Goal: Task Accomplishment & Management: Manage account settings

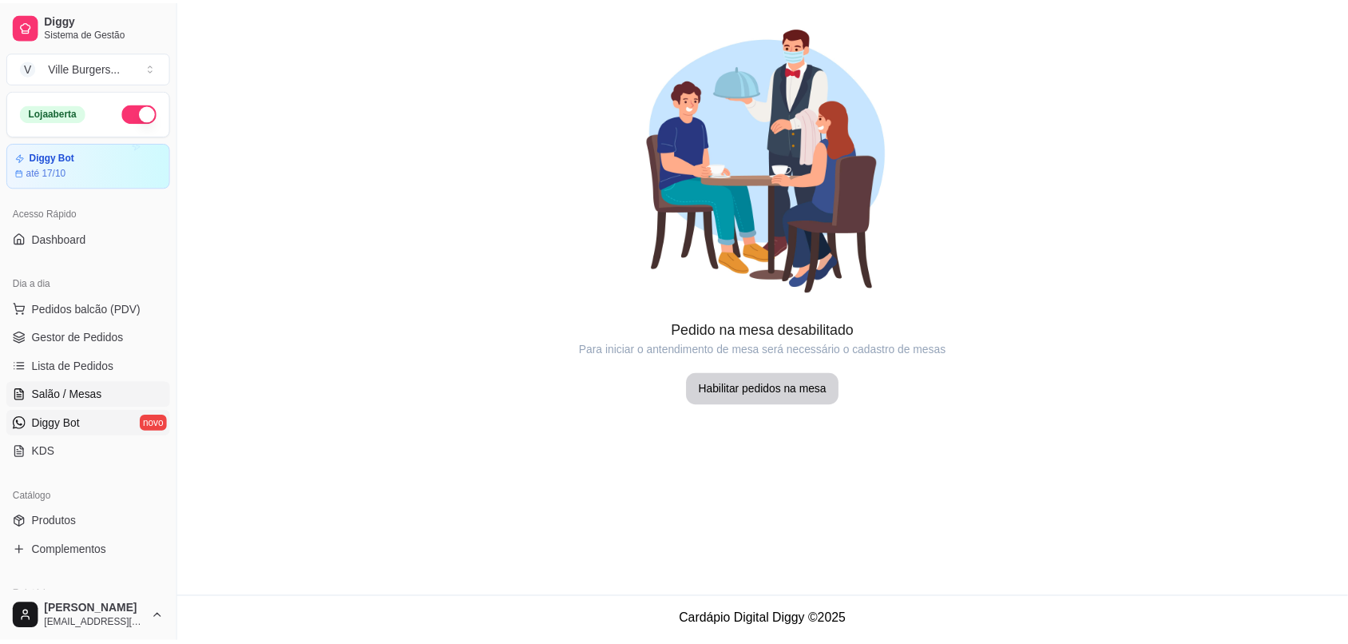
scroll to position [130, 0]
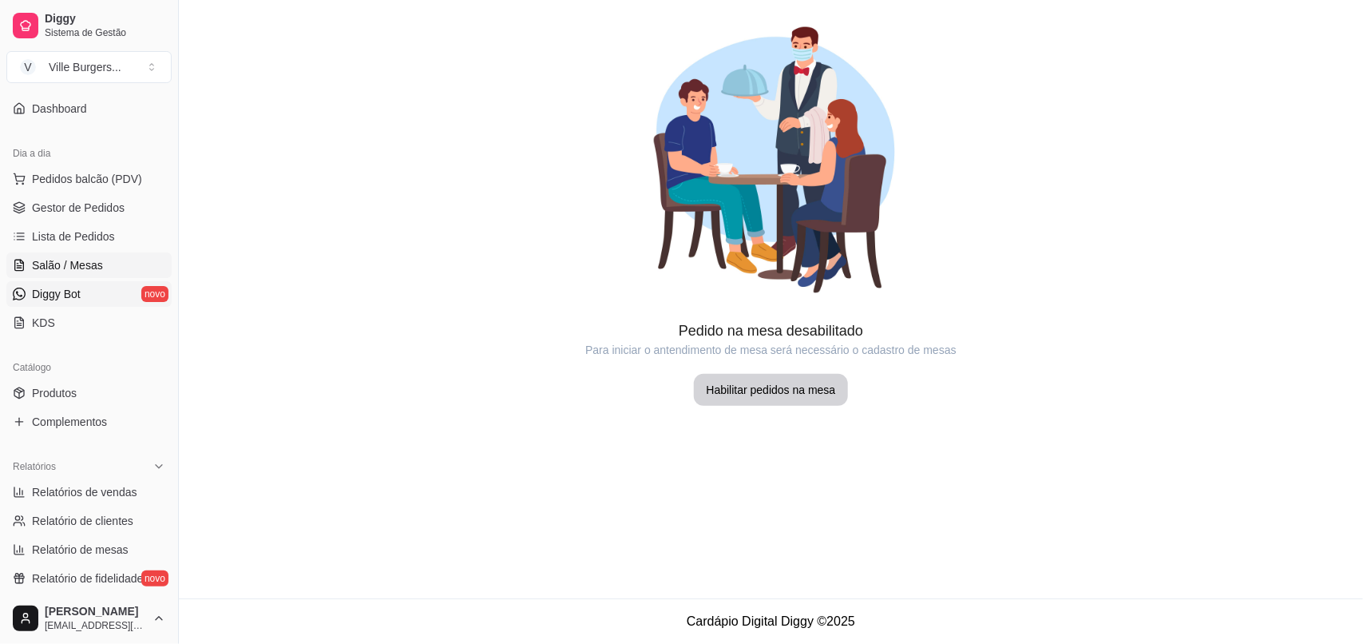
click at [73, 292] on span "Diggy Bot" at bounding box center [56, 294] width 49 height 16
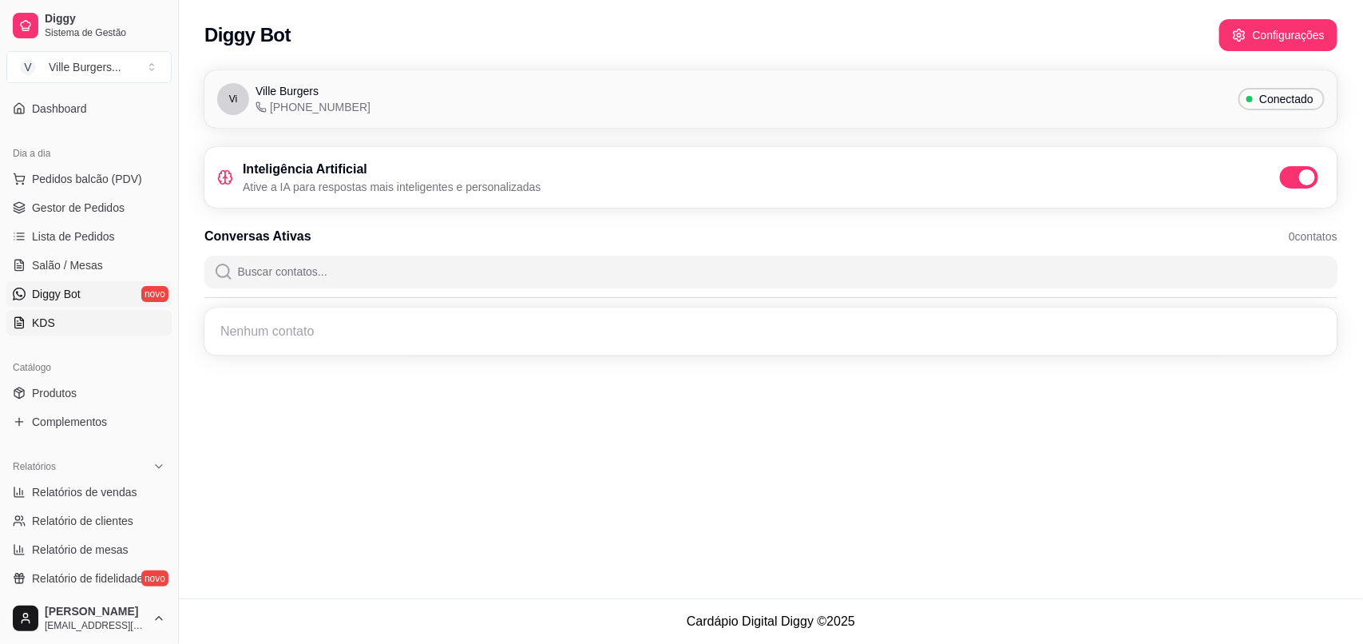
click at [74, 313] on link "KDS" at bounding box center [88, 323] width 165 height 26
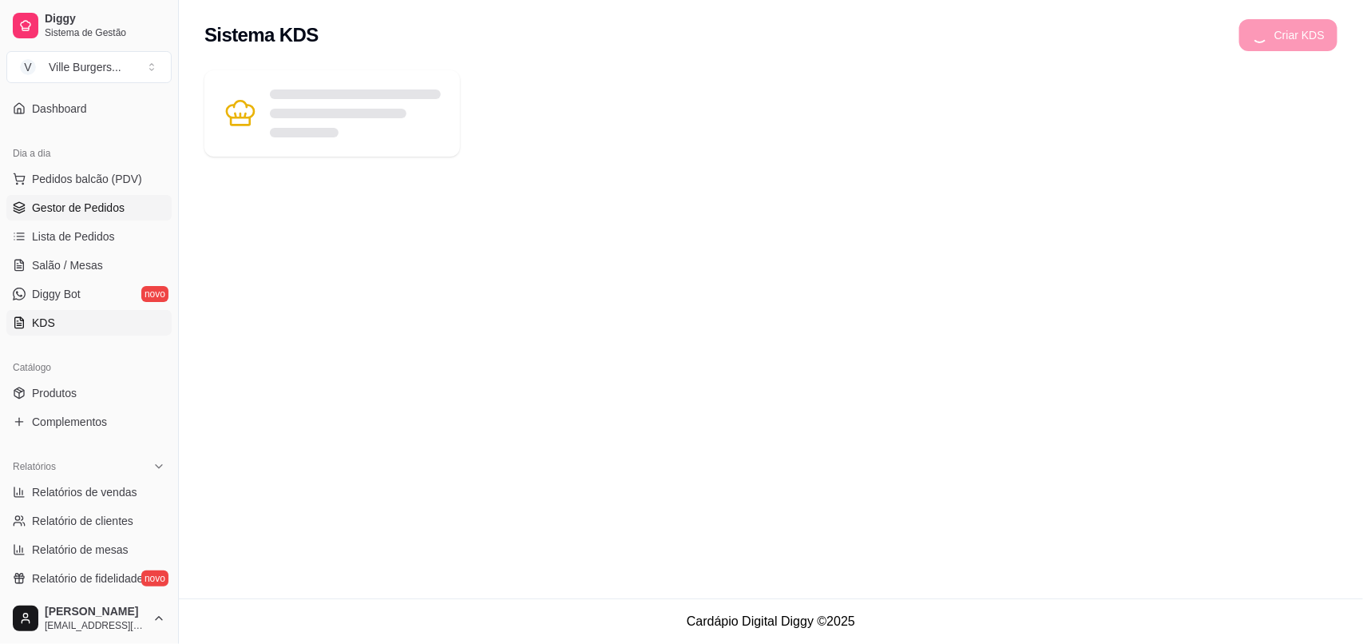
click at [80, 200] on span "Gestor de Pedidos" at bounding box center [78, 208] width 93 height 16
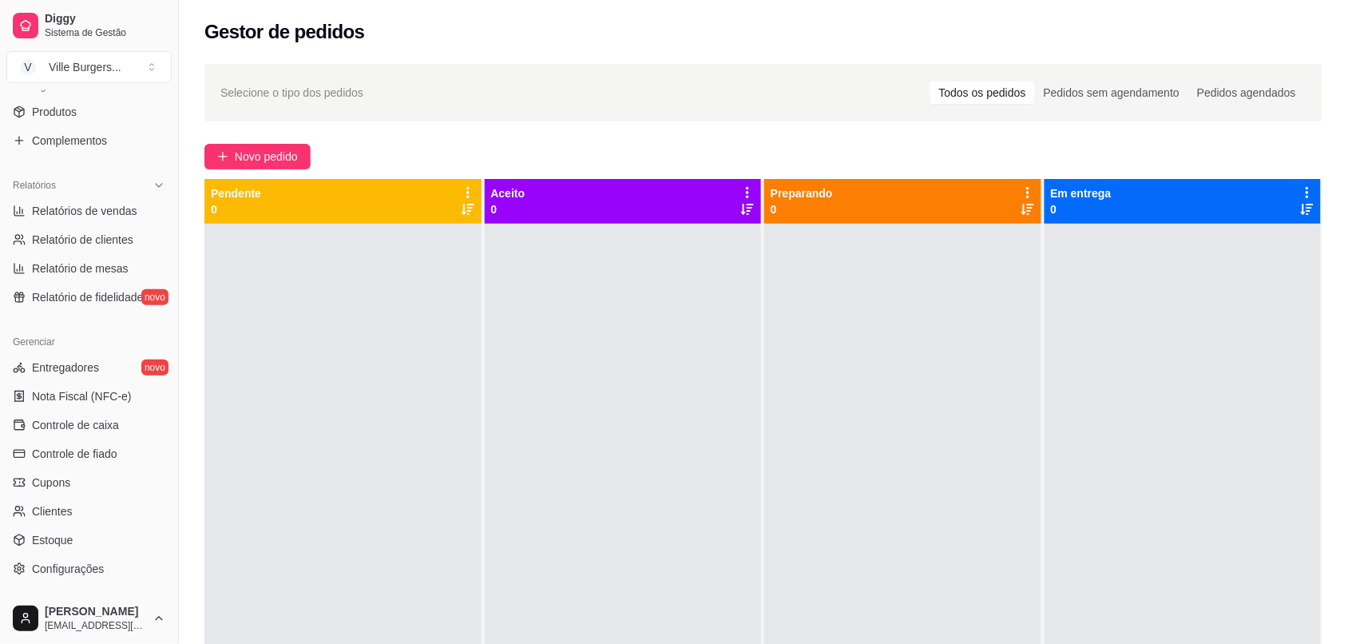
scroll to position [412, 0]
click at [26, 201] on link "Relatórios de vendas" at bounding box center [88, 210] width 165 height 26
select select "ALL"
select select "0"
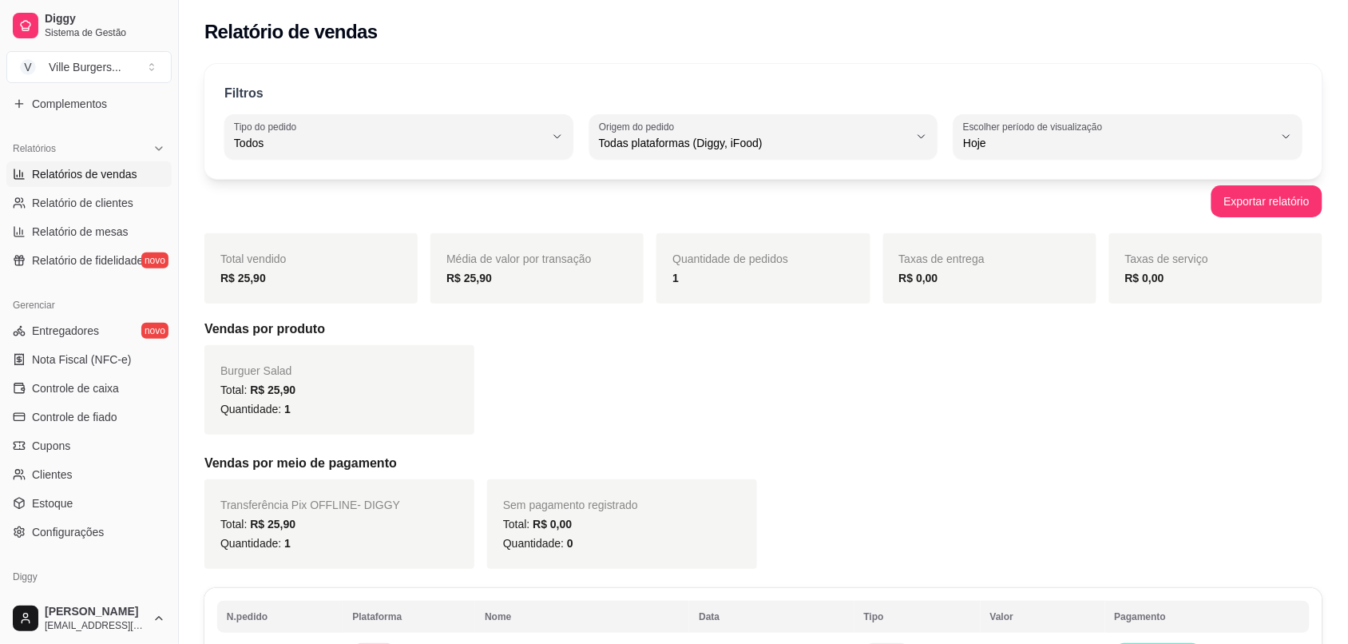
scroll to position [451, 0]
click at [76, 200] on span "Relatório de clientes" at bounding box center [82, 200] width 101 height 16
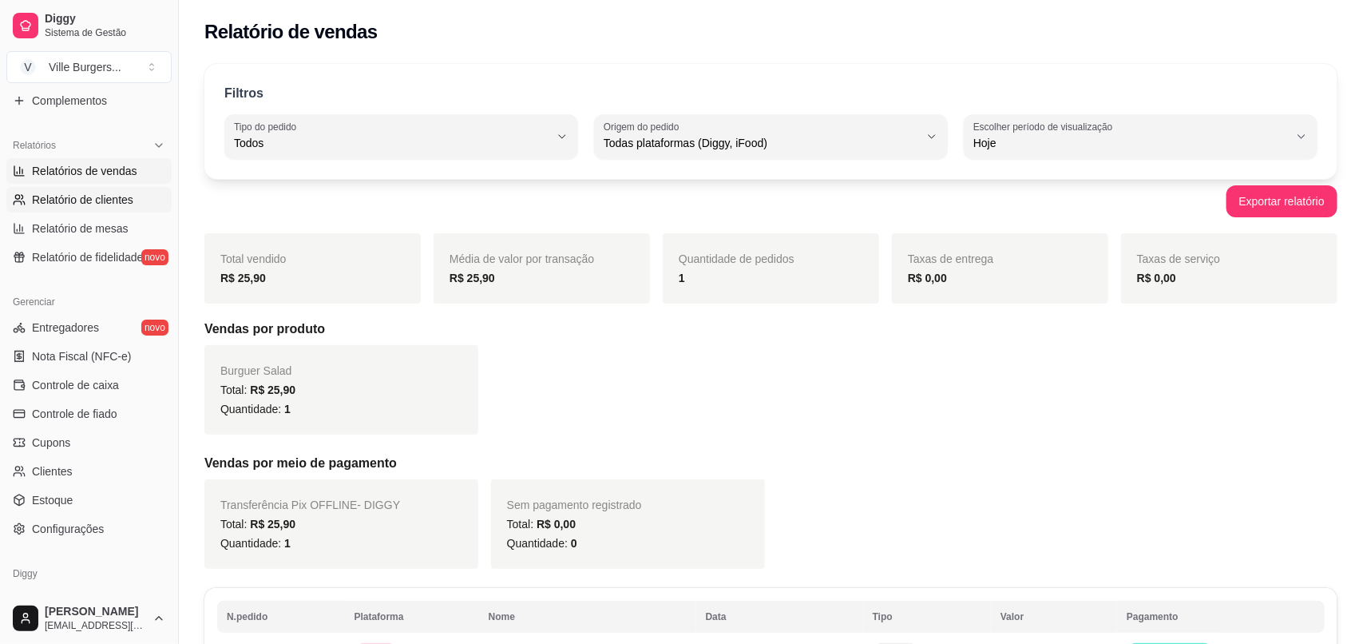
select select "30"
select select "HIGHEST_TOTAL_SPENT_WITH_ORDERS"
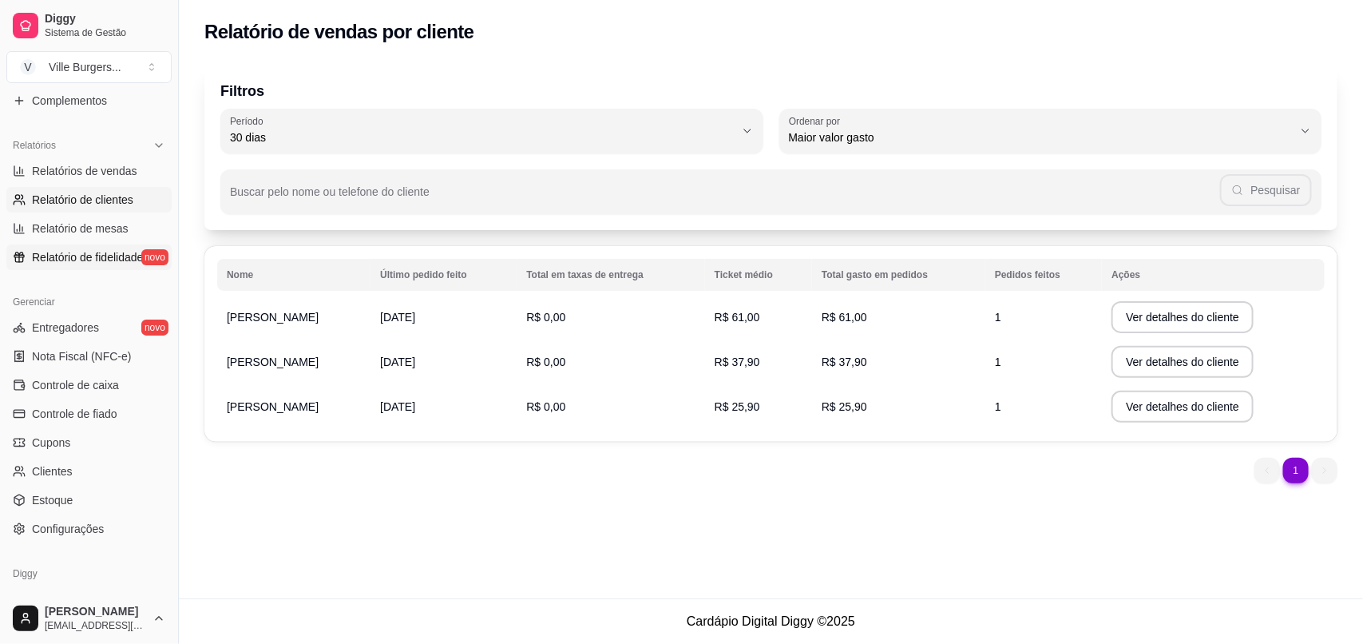
click at [74, 260] on span "Relatório de fidelidade" at bounding box center [87, 257] width 111 height 16
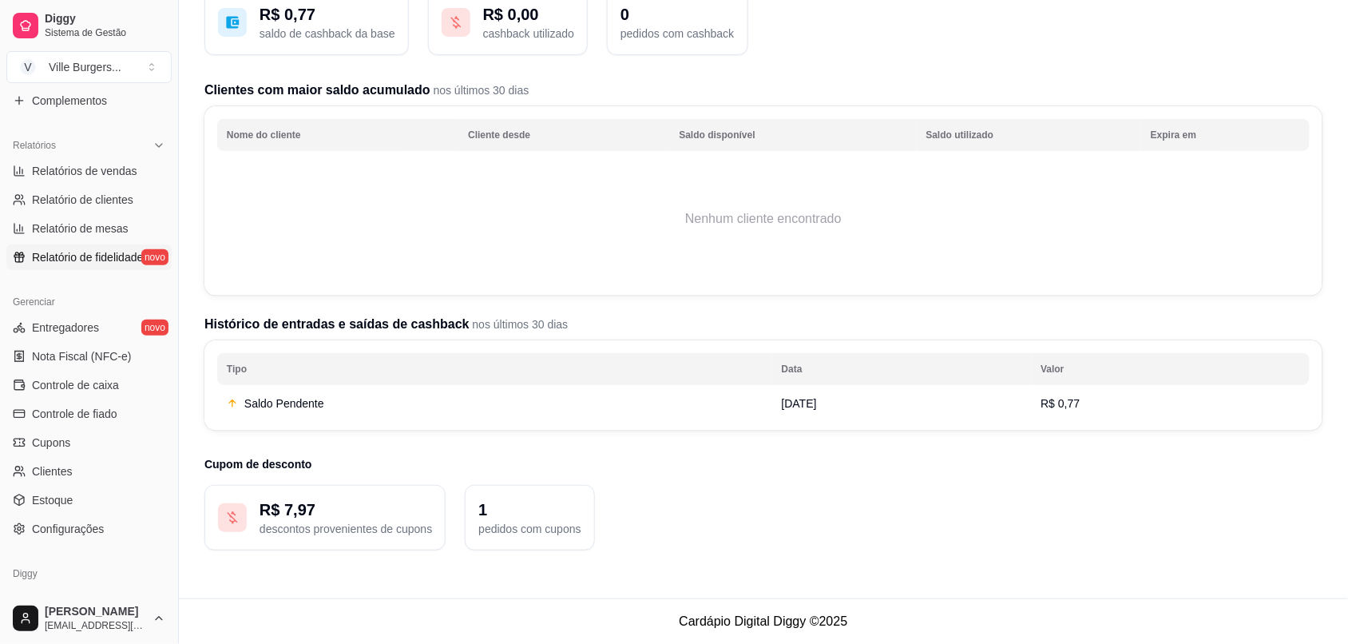
scroll to position [505, 0]
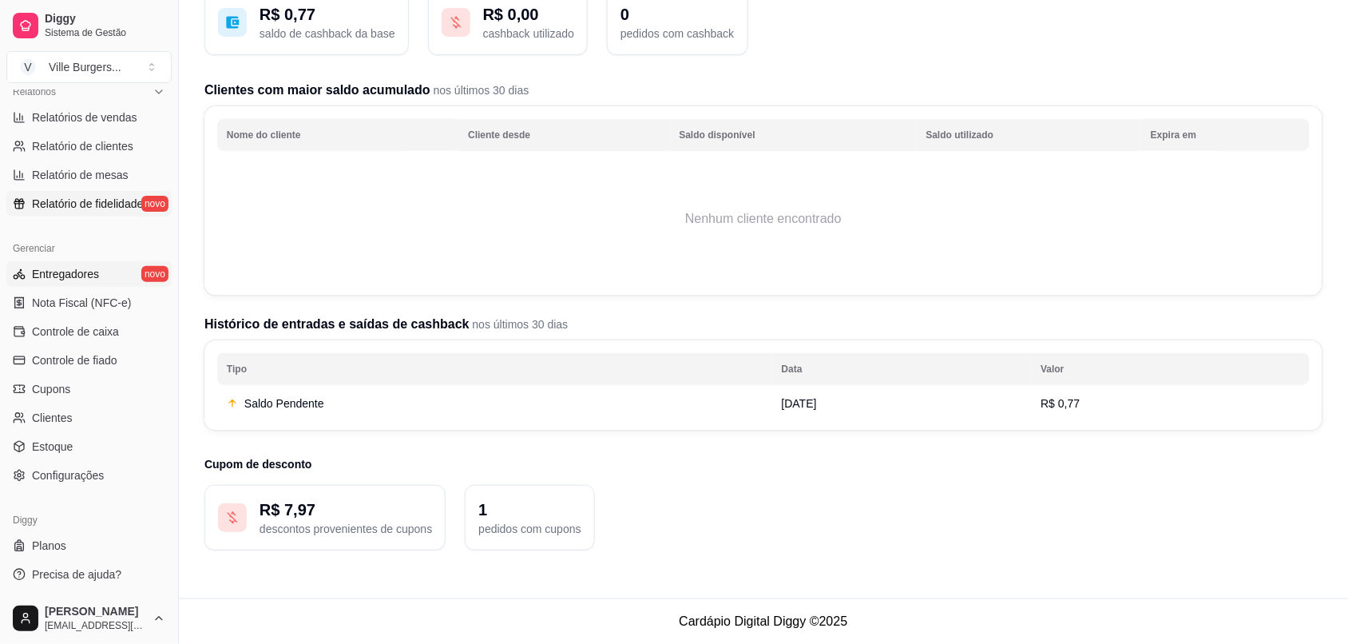
click at [97, 277] on link "Entregadores novo" at bounding box center [88, 274] width 165 height 26
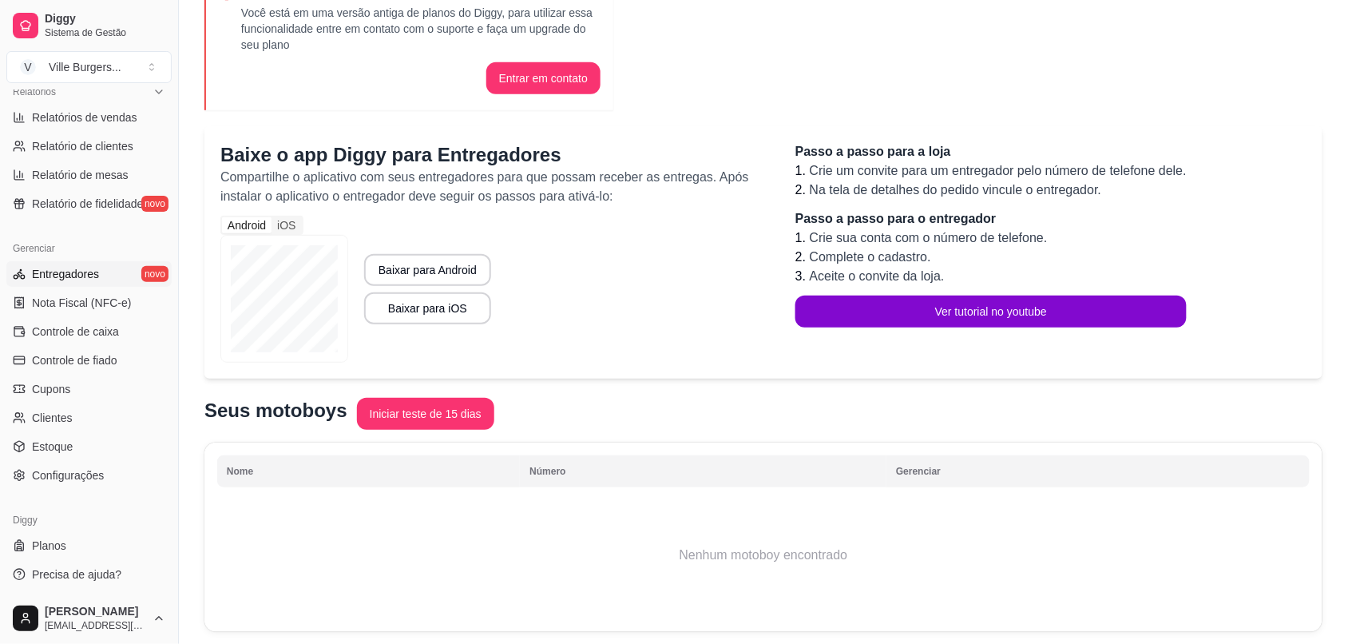
scroll to position [178, 0]
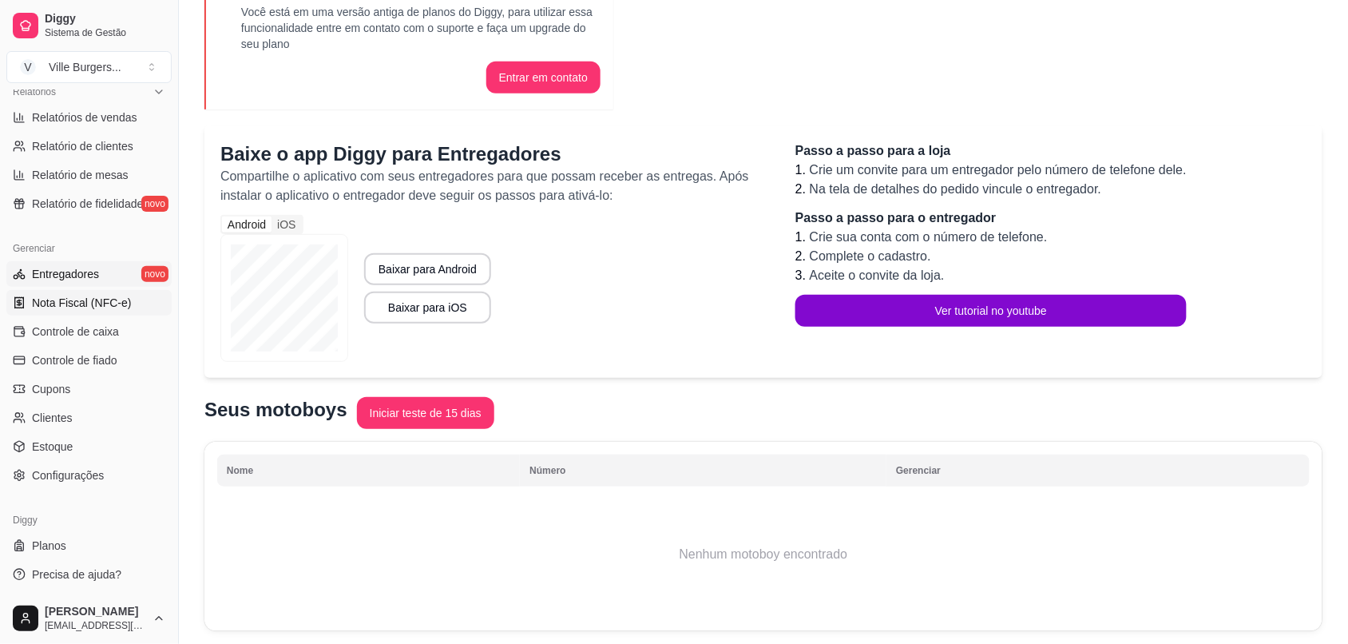
click at [105, 307] on span "Nota Fiscal (NFC-e)" at bounding box center [81, 303] width 99 height 16
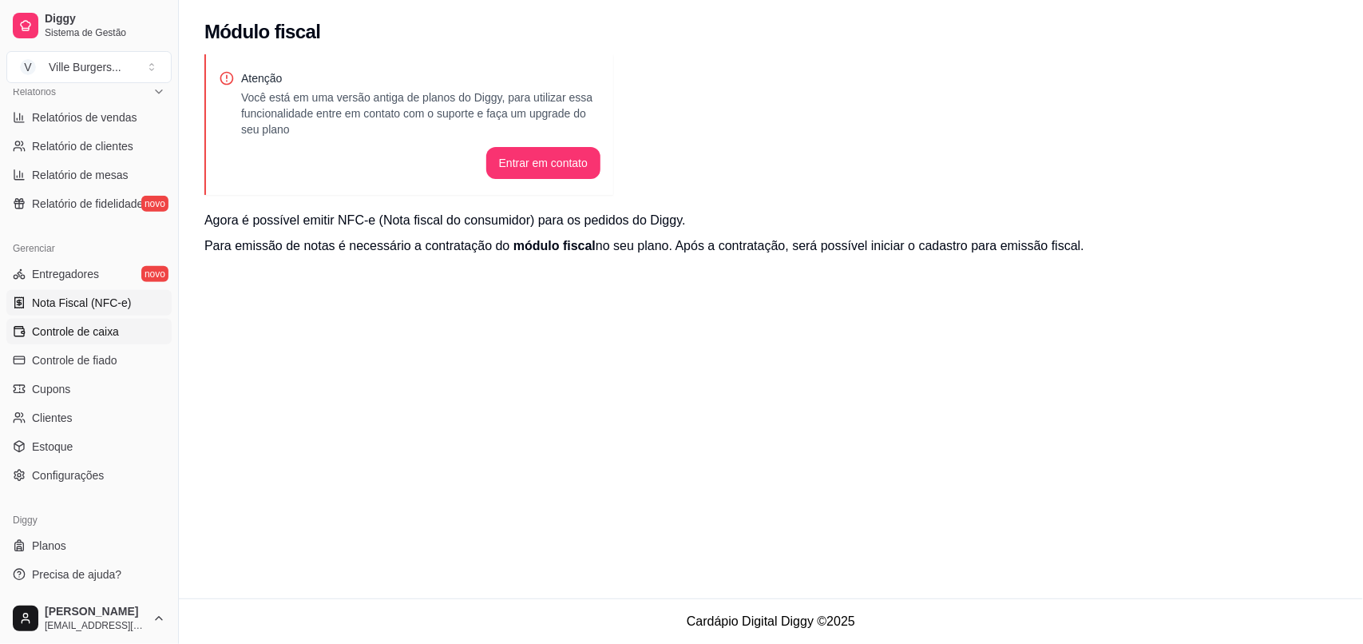
click at [85, 329] on span "Controle de caixa" at bounding box center [75, 331] width 87 height 16
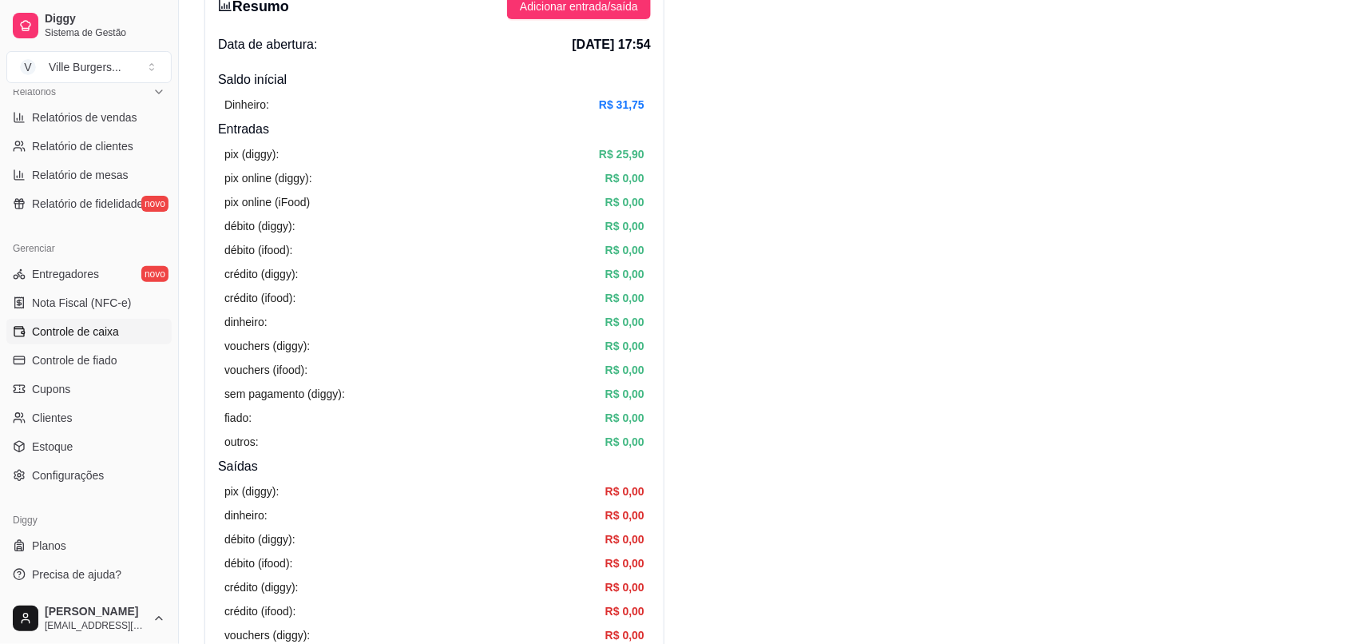
scroll to position [26, 0]
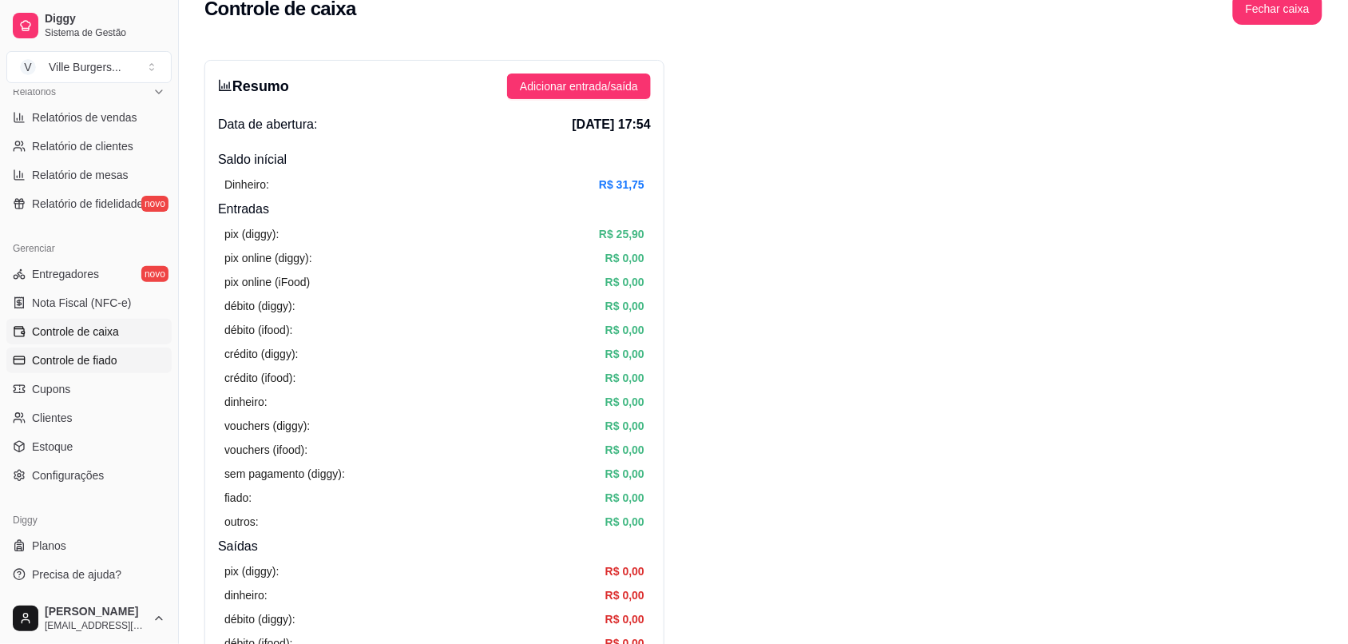
click at [92, 365] on span "Controle de fiado" at bounding box center [74, 360] width 85 height 16
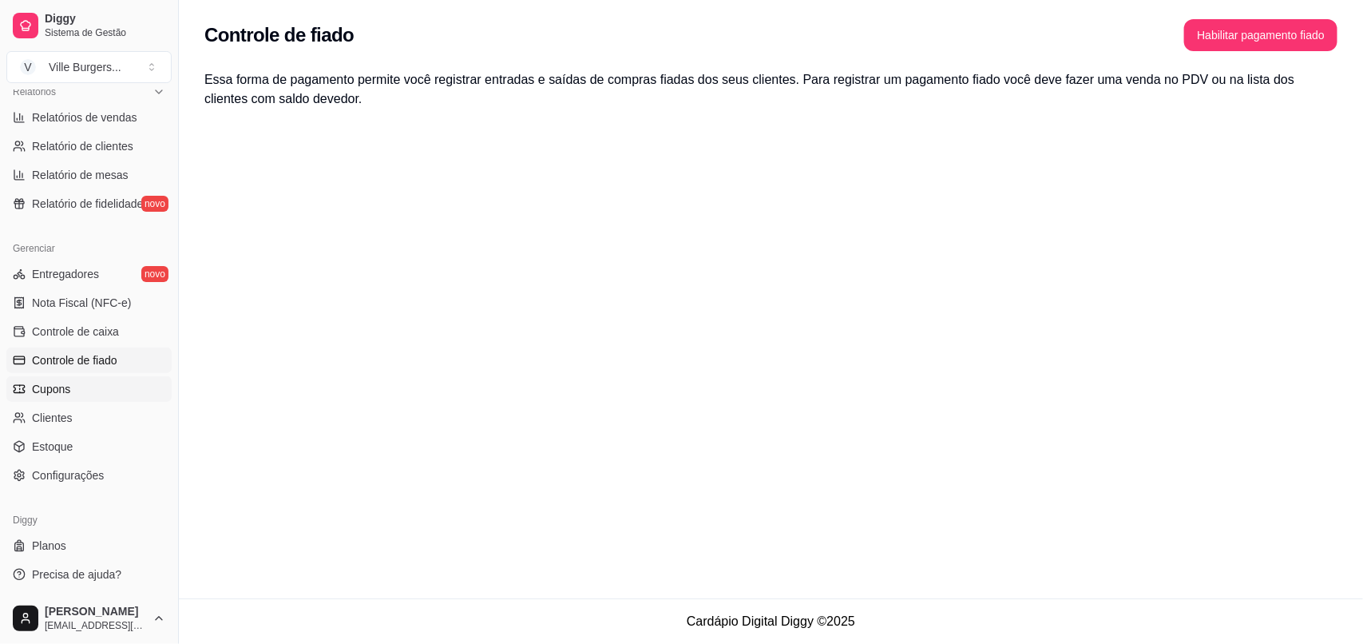
click at [49, 384] on span "Cupons" at bounding box center [51, 389] width 38 height 16
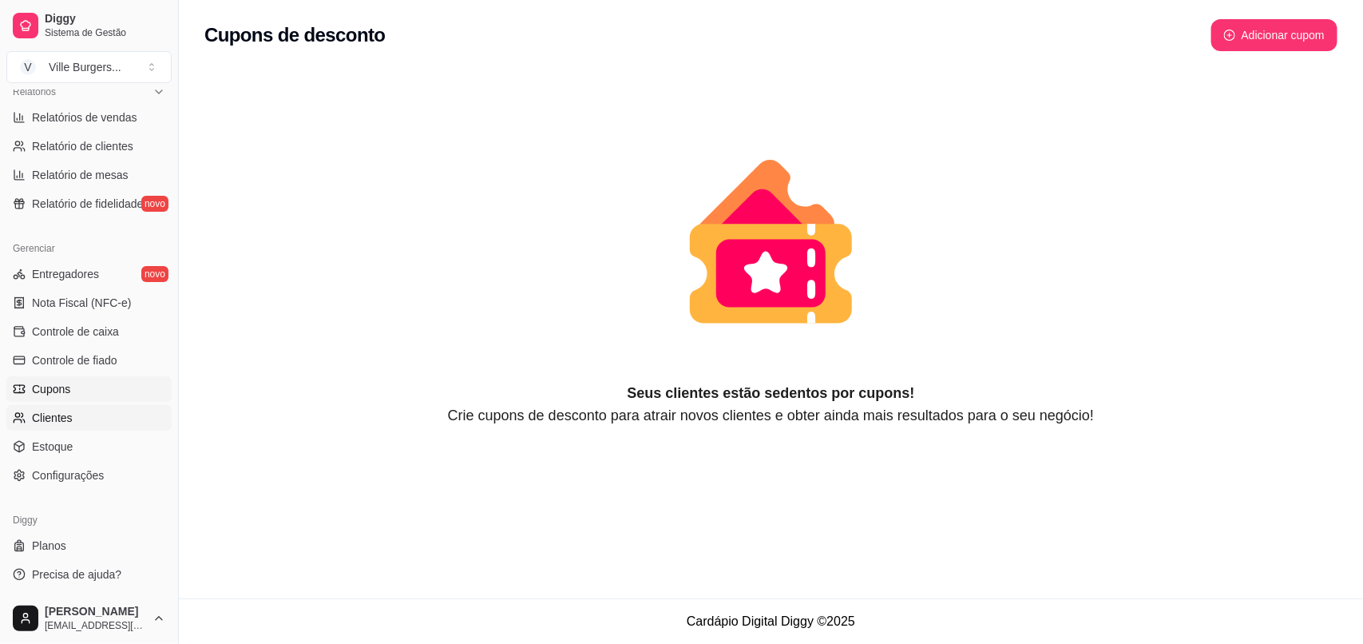
click at [69, 406] on link "Clientes" at bounding box center [88, 418] width 165 height 26
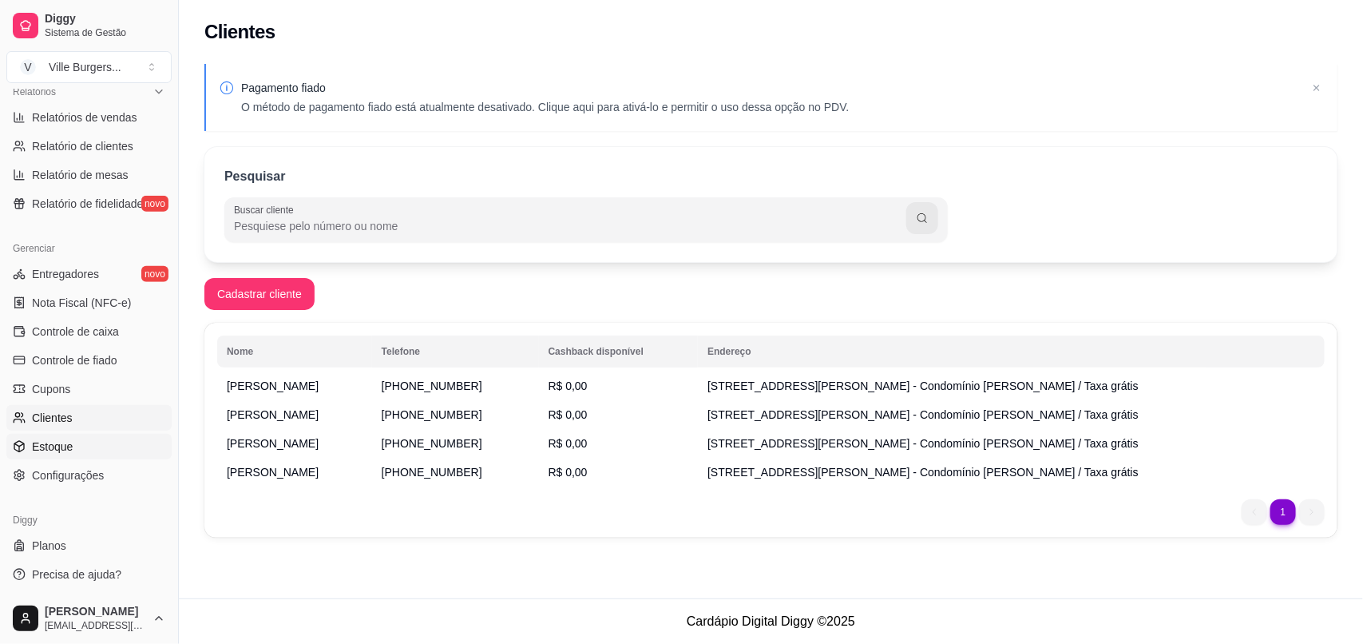
click at [78, 447] on link "Estoque" at bounding box center [88, 447] width 165 height 26
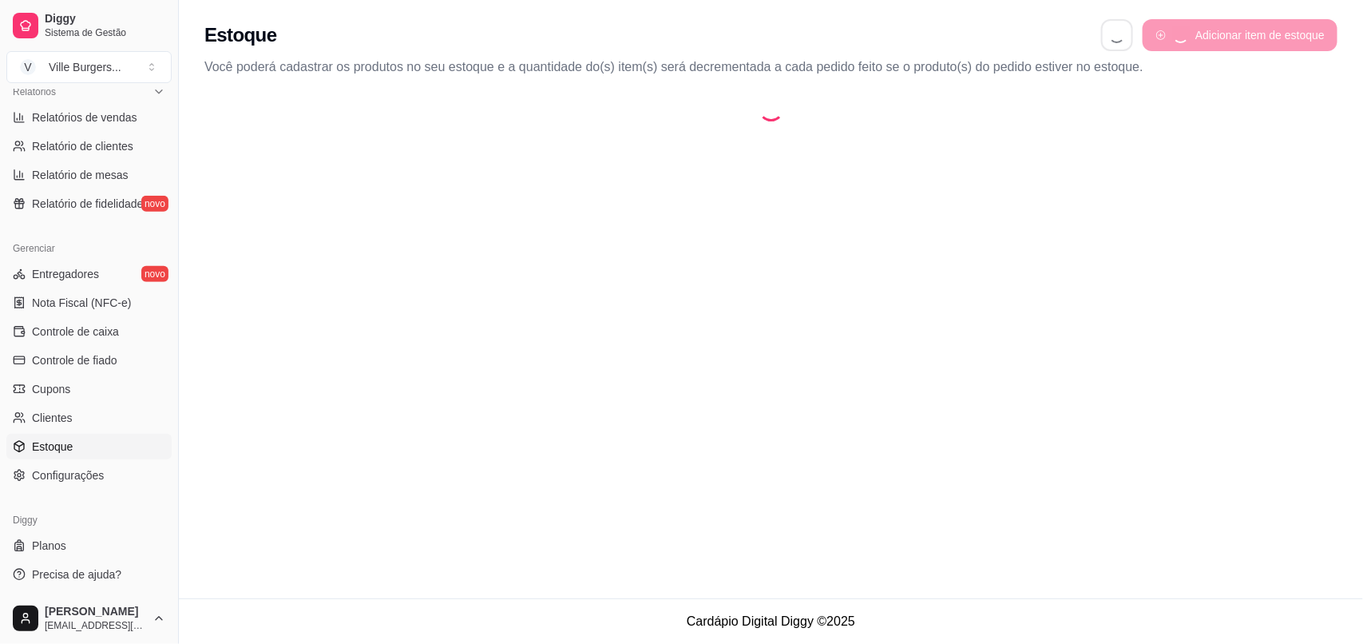
select select "QUANTITY_ORDER"
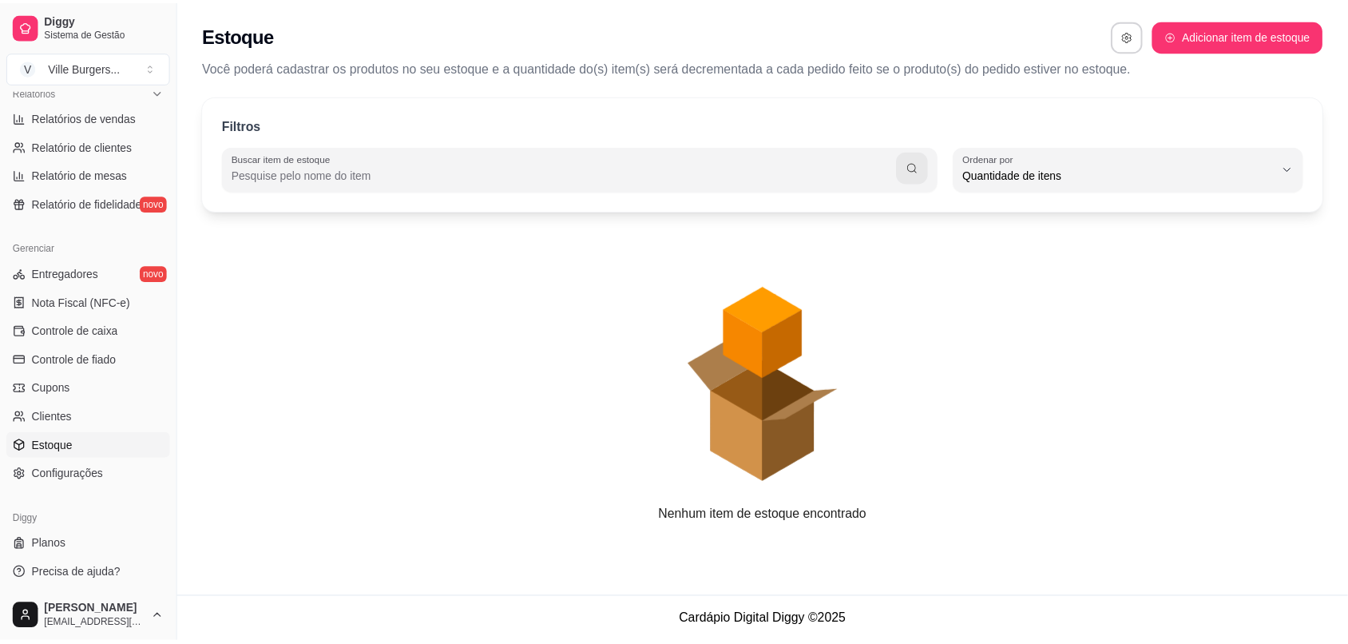
scroll to position [14, 0]
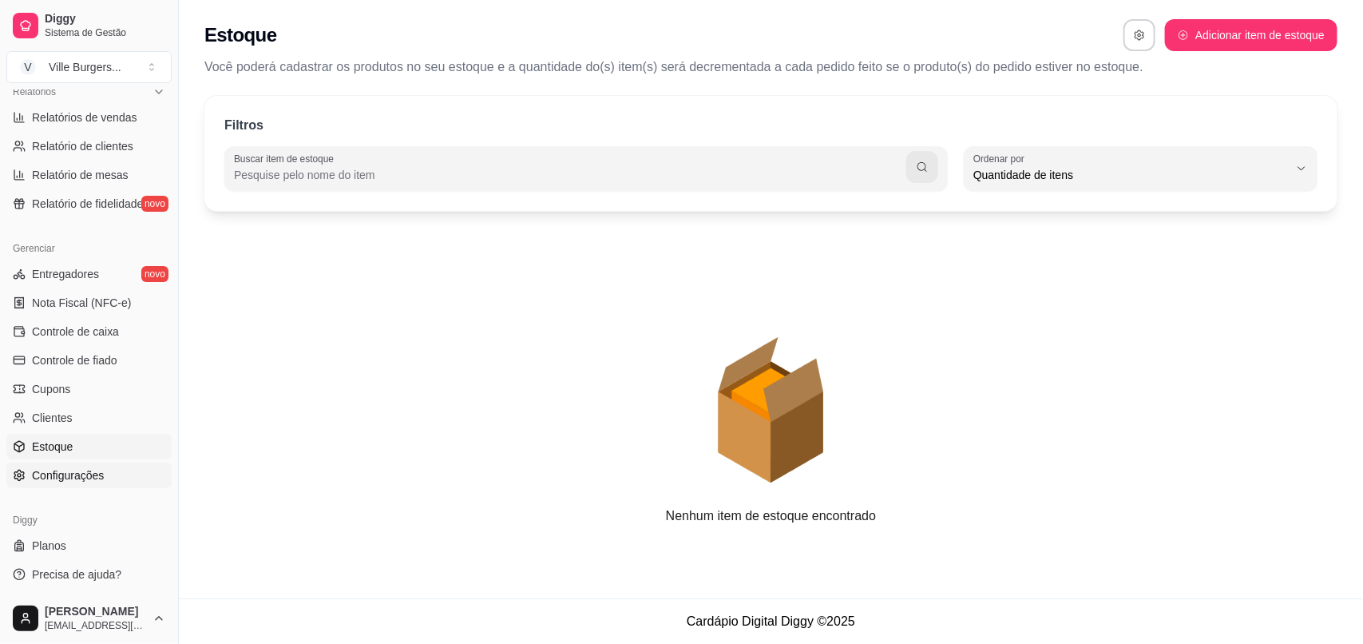
click at [100, 484] on link "Configurações" at bounding box center [88, 475] width 165 height 26
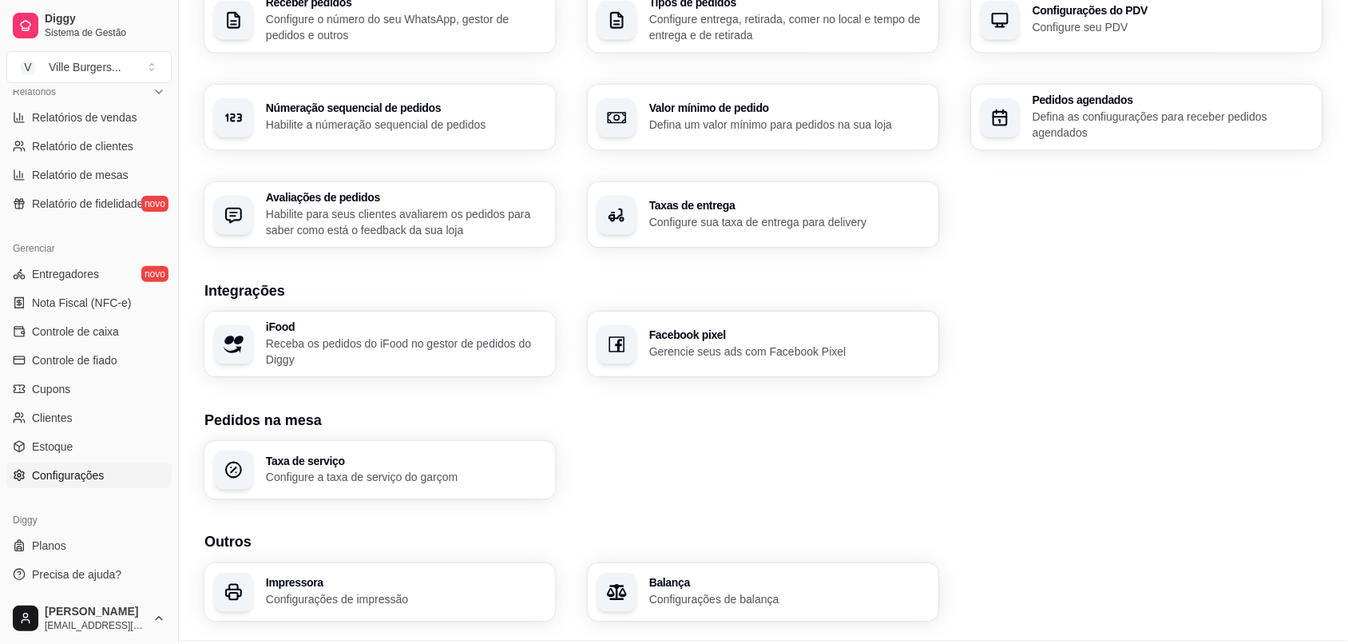
scroll to position [436, 0]
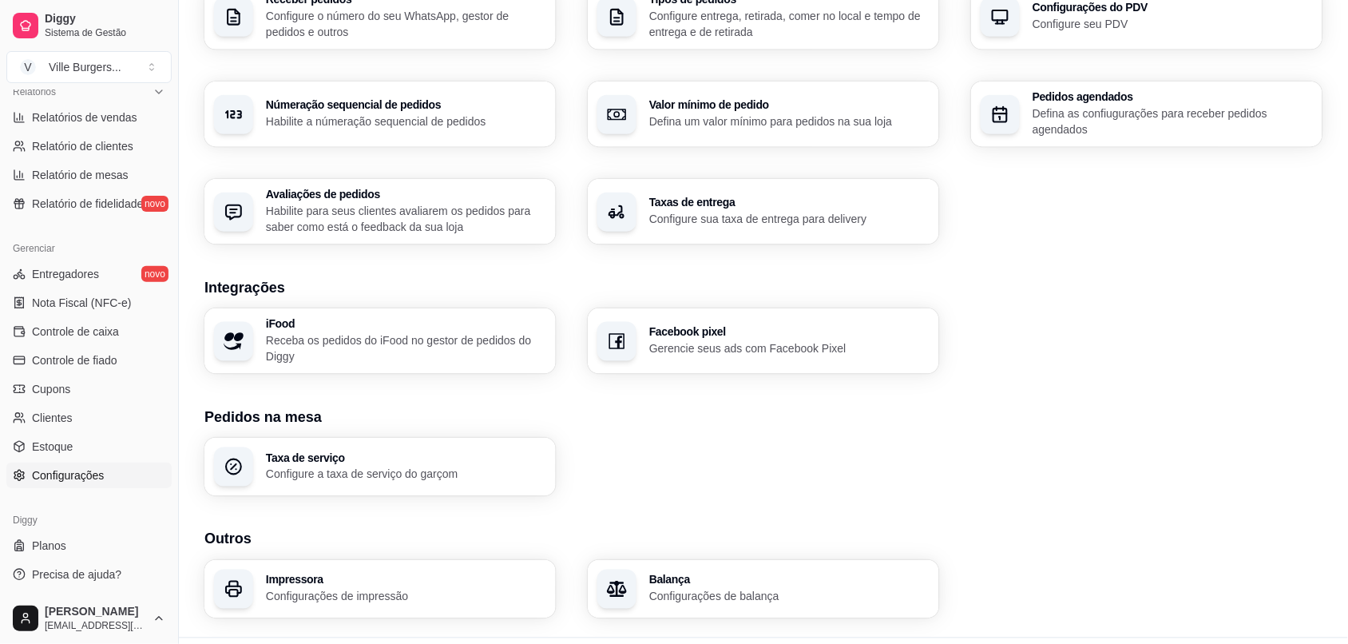
click at [847, 125] on p "Defina um valor mínimo para pedidos na sua loja" at bounding box center [789, 121] width 280 height 16
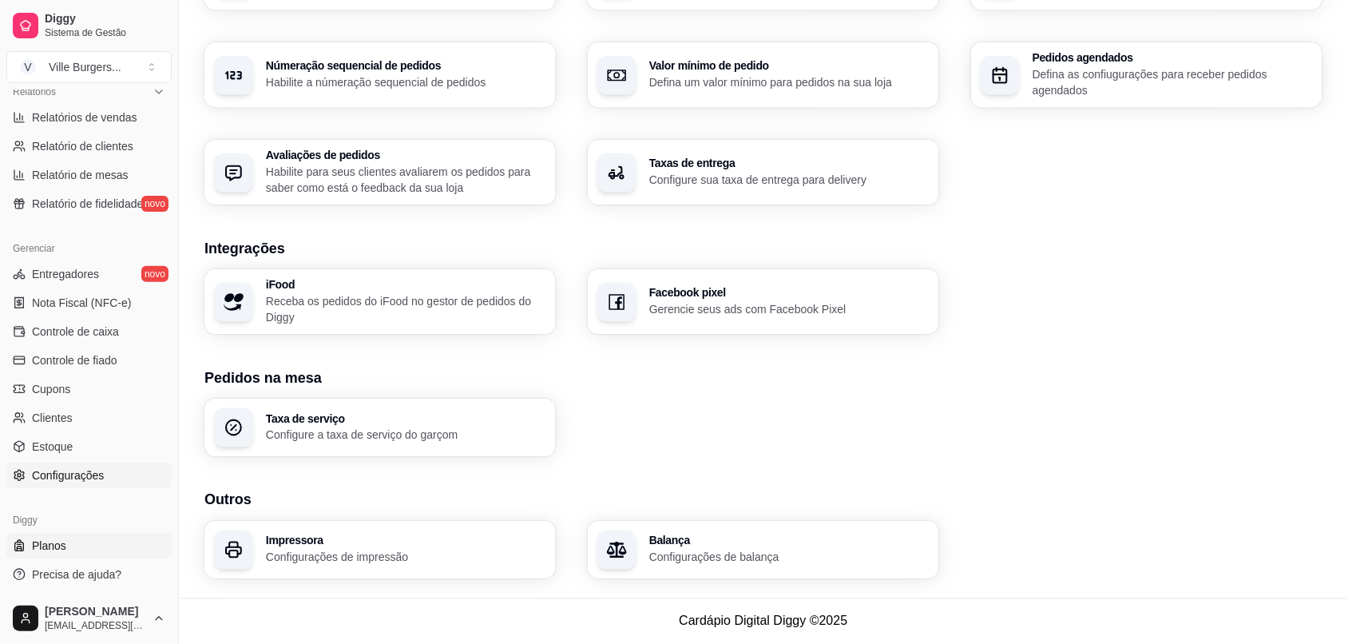
click at [54, 555] on link "Planos" at bounding box center [88, 546] width 165 height 26
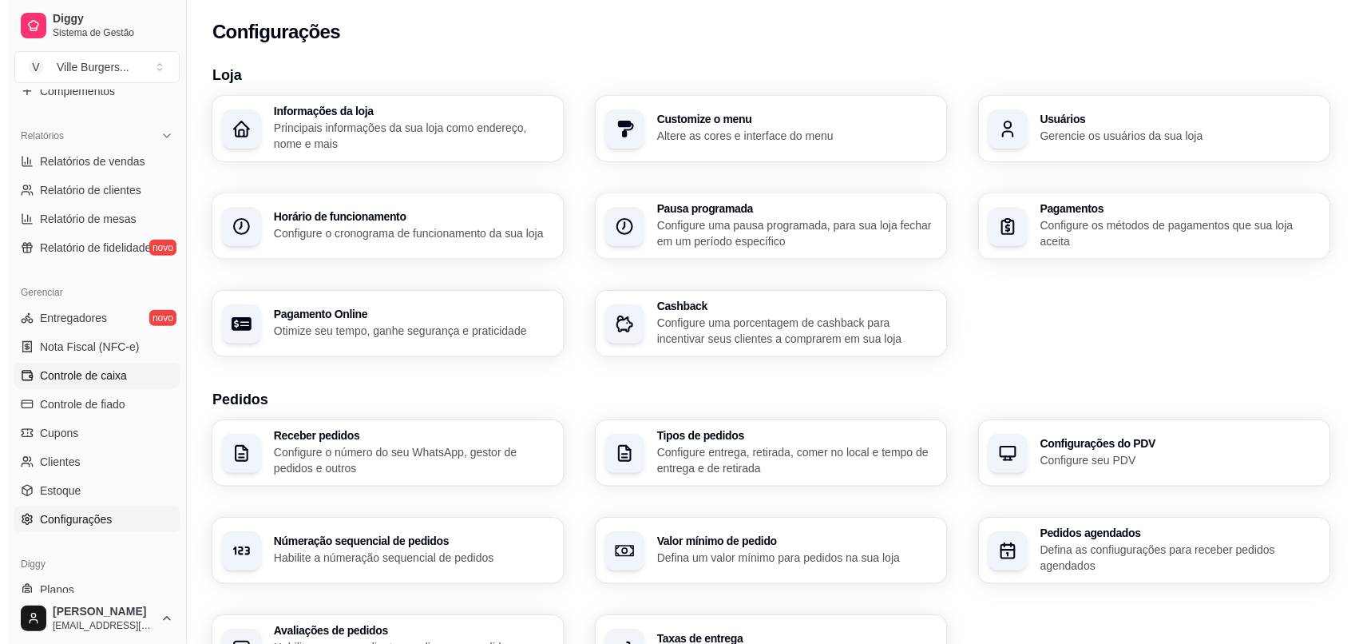
scroll to position [462, 0]
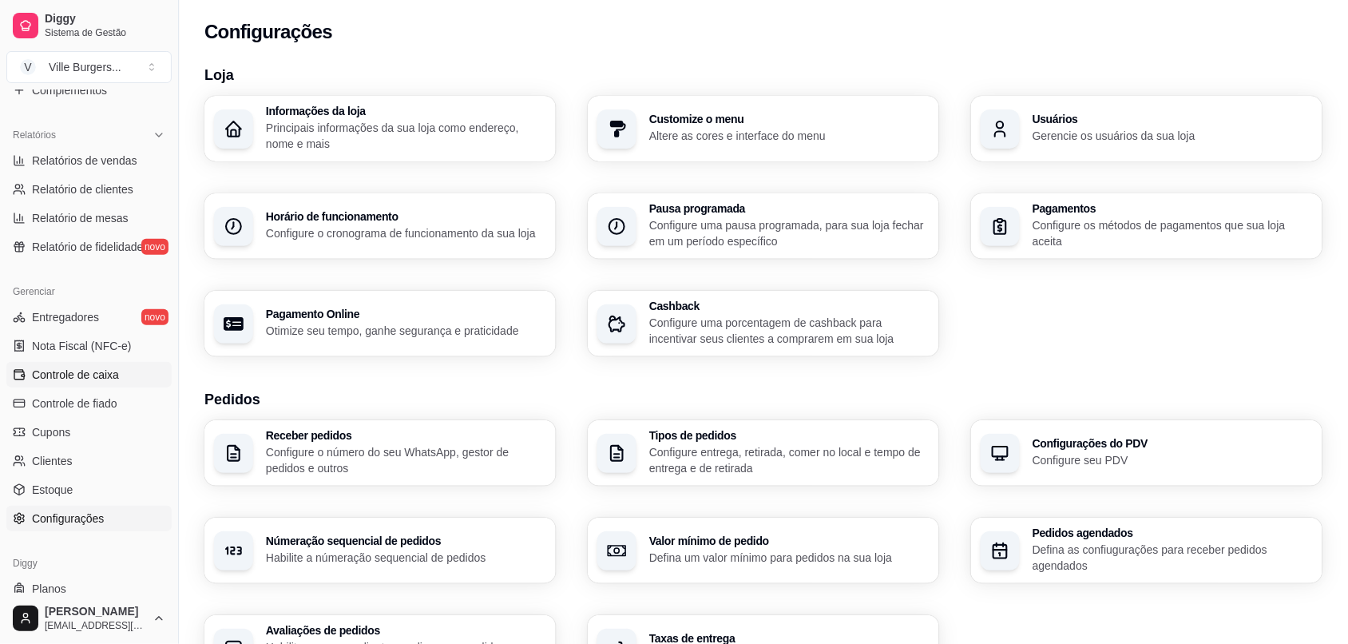
click at [38, 367] on span "Controle de caixa" at bounding box center [75, 375] width 87 height 16
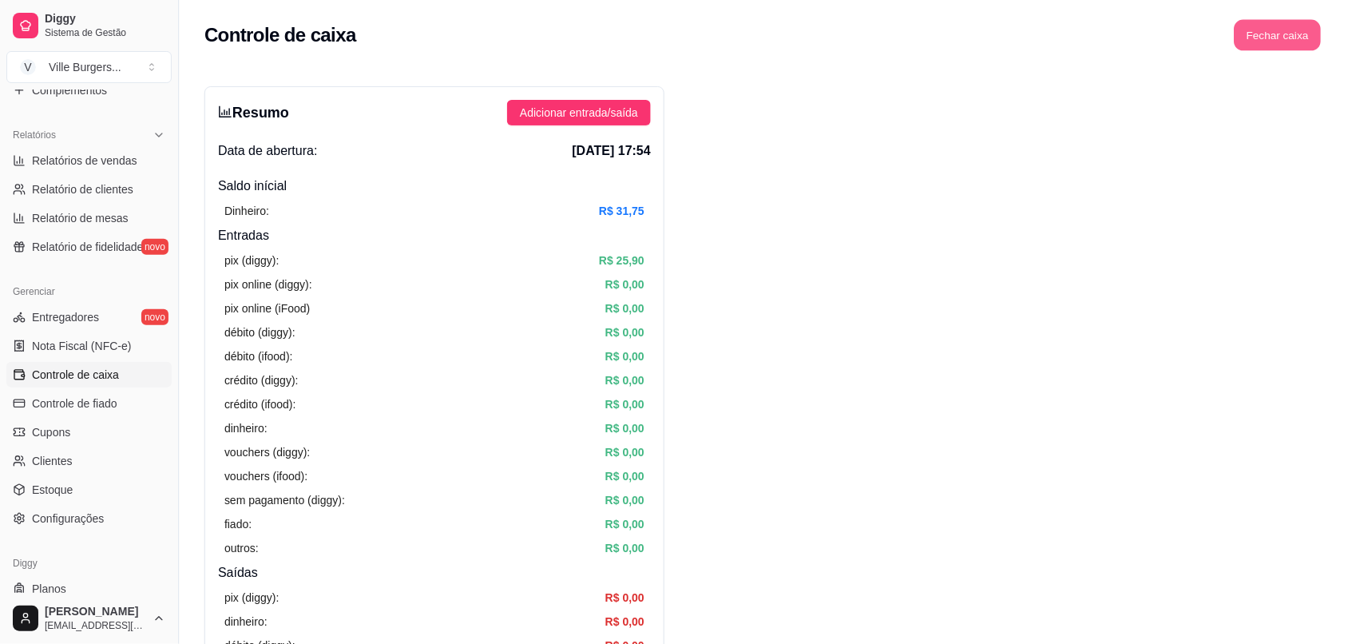
click at [1284, 34] on button "Fechar caixa" at bounding box center [1278, 35] width 87 height 31
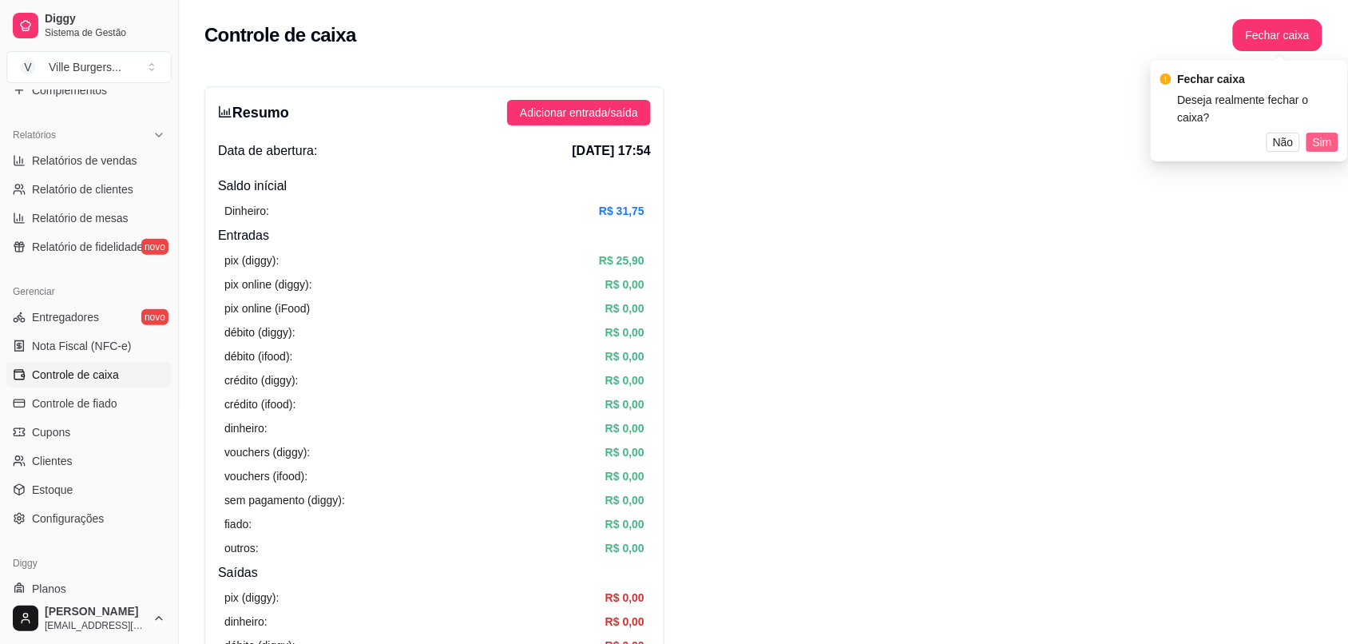
click at [1335, 133] on button "Sim" at bounding box center [1322, 142] width 32 height 19
